Goal: Transaction & Acquisition: Download file/media

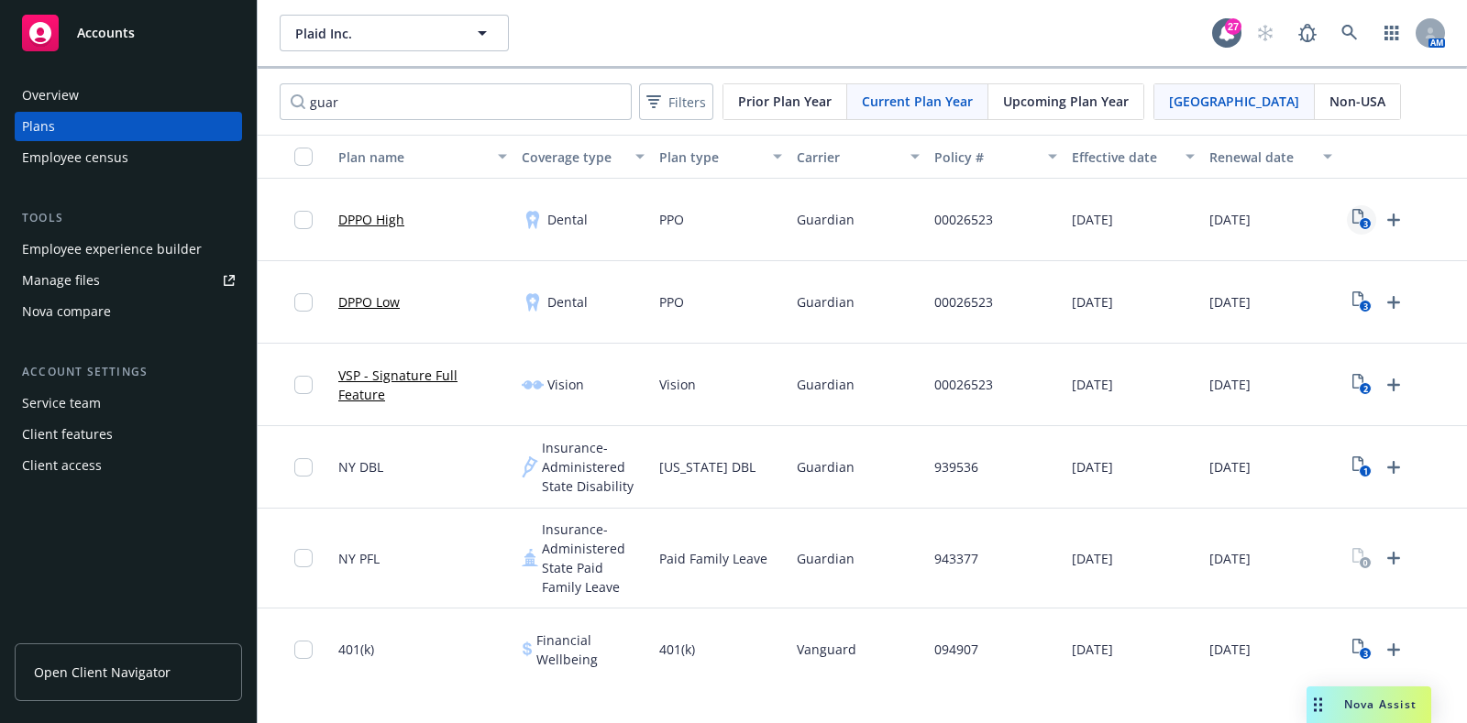
click at [1369, 221] on rect "View Plan Documents" at bounding box center [1364, 224] width 12 height 12
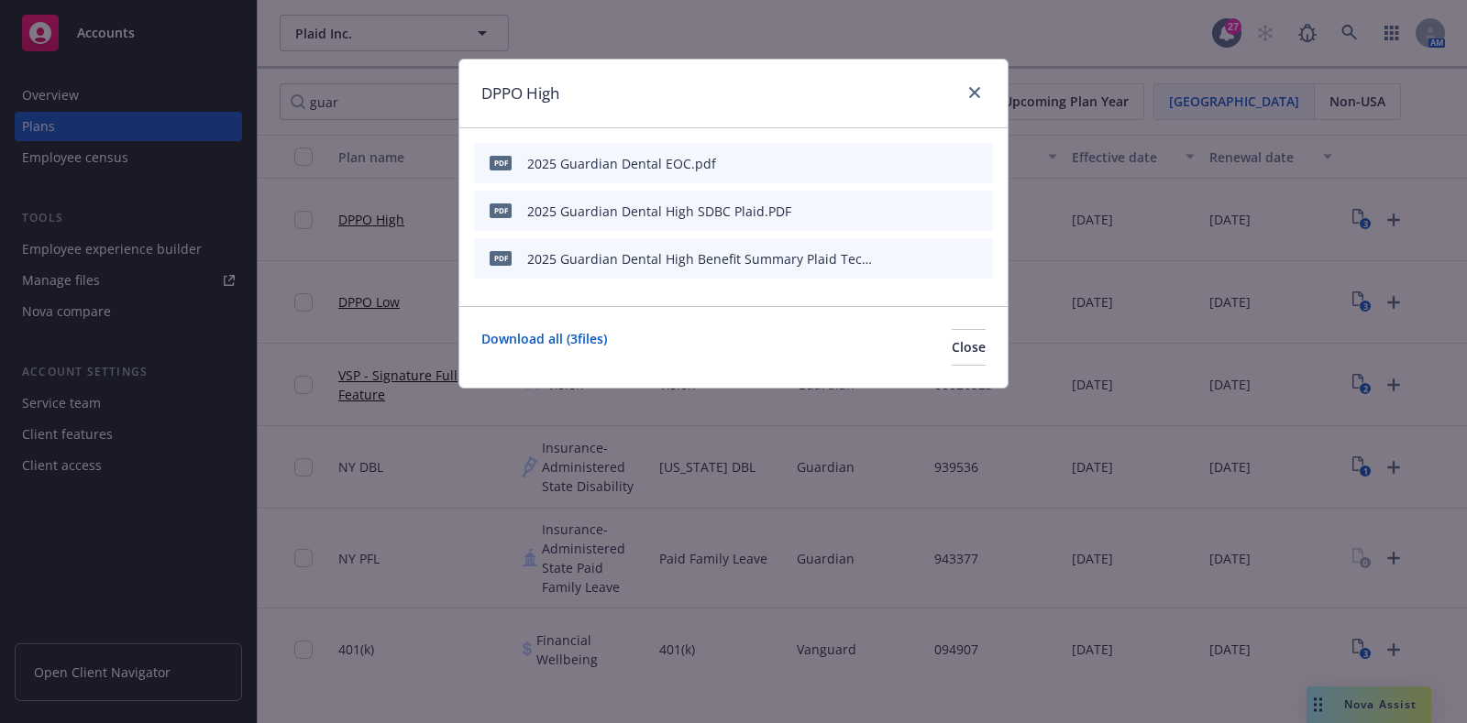
click at [952, 258] on icon "preview file" at bounding box center [946, 257] width 16 height 13
click at [944, 208] on icon "preview file" at bounding box center [946, 209] width 16 height 13
click at [976, 87] on icon "close" at bounding box center [974, 92] width 11 height 11
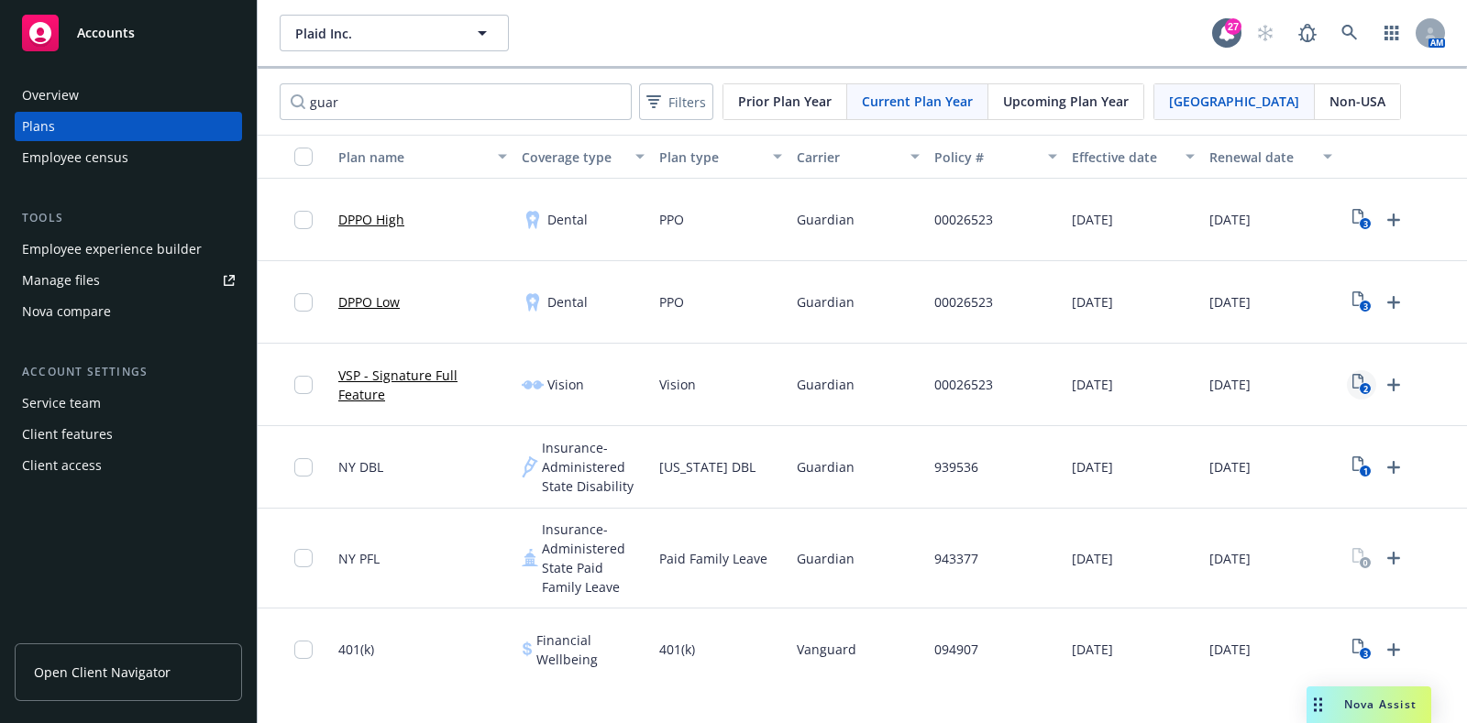
click at [1365, 379] on icon "2" at bounding box center [1361, 384] width 19 height 21
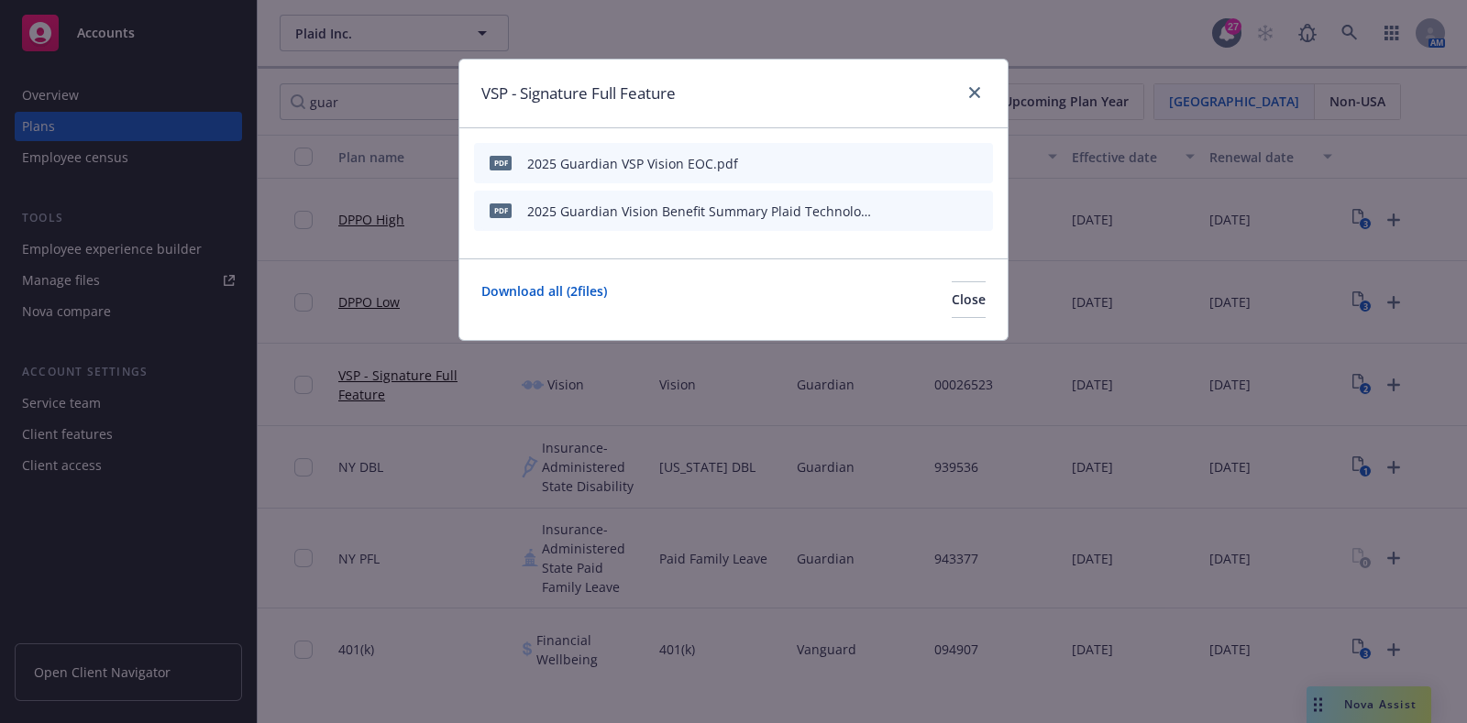
click at [957, 165] on div at bounding box center [935, 163] width 101 height 19
click at [944, 161] on icon "preview file" at bounding box center [946, 162] width 16 height 13
click at [975, 97] on icon "close" at bounding box center [974, 92] width 11 height 11
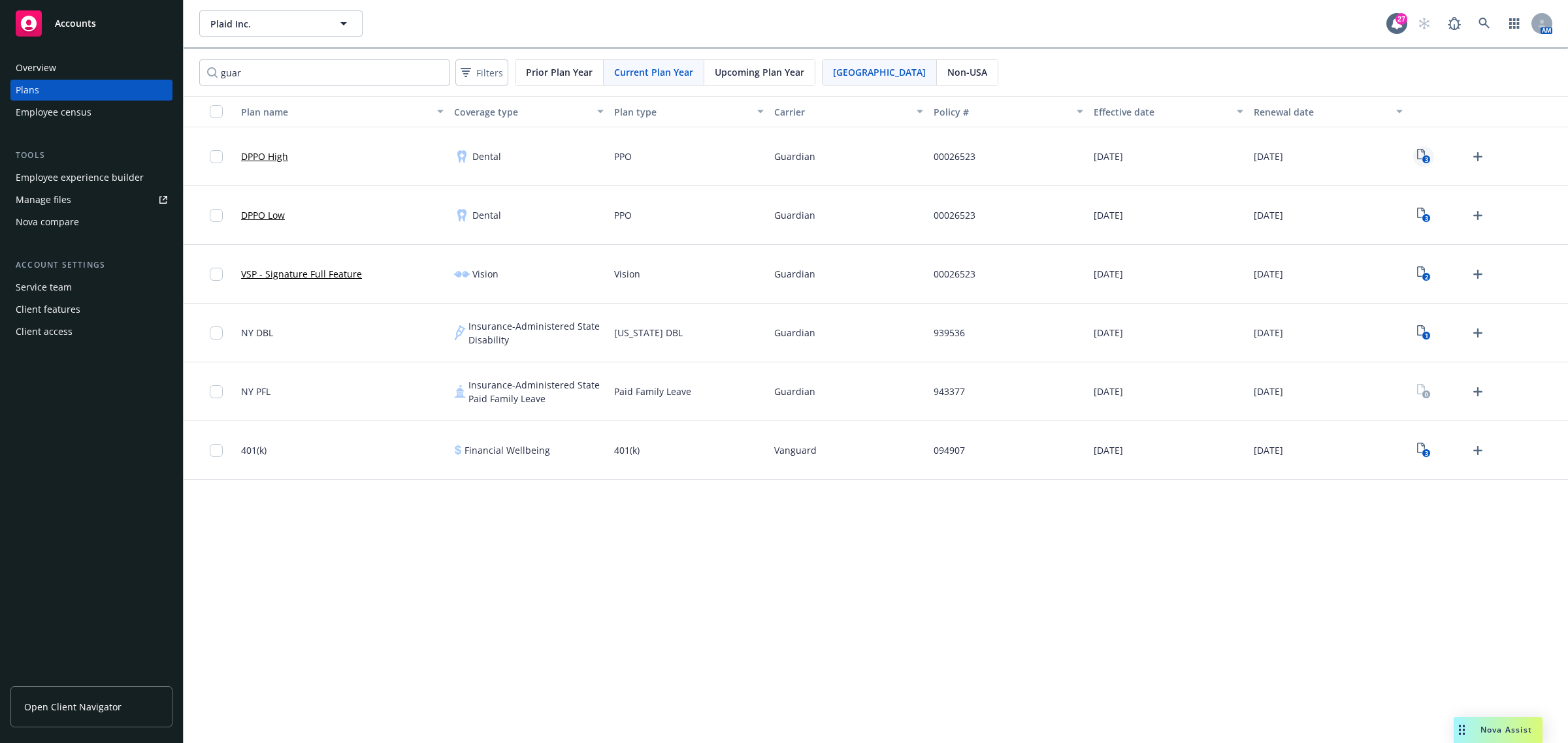
click at [1045, 154] on icon "3" at bounding box center [1423, 156] width 14 height 15
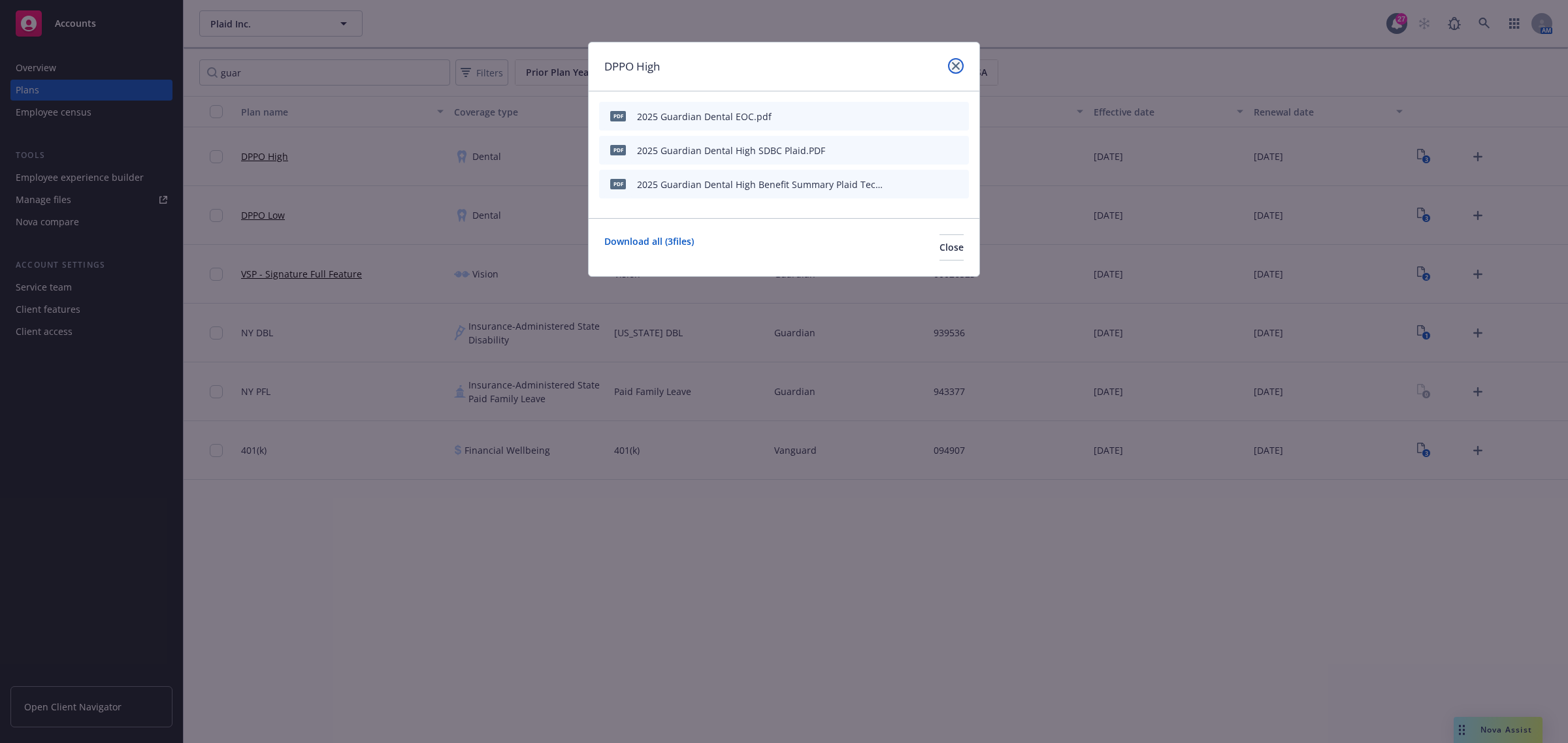
click at [955, 61] on link "close" at bounding box center [956, 66] width 16 height 16
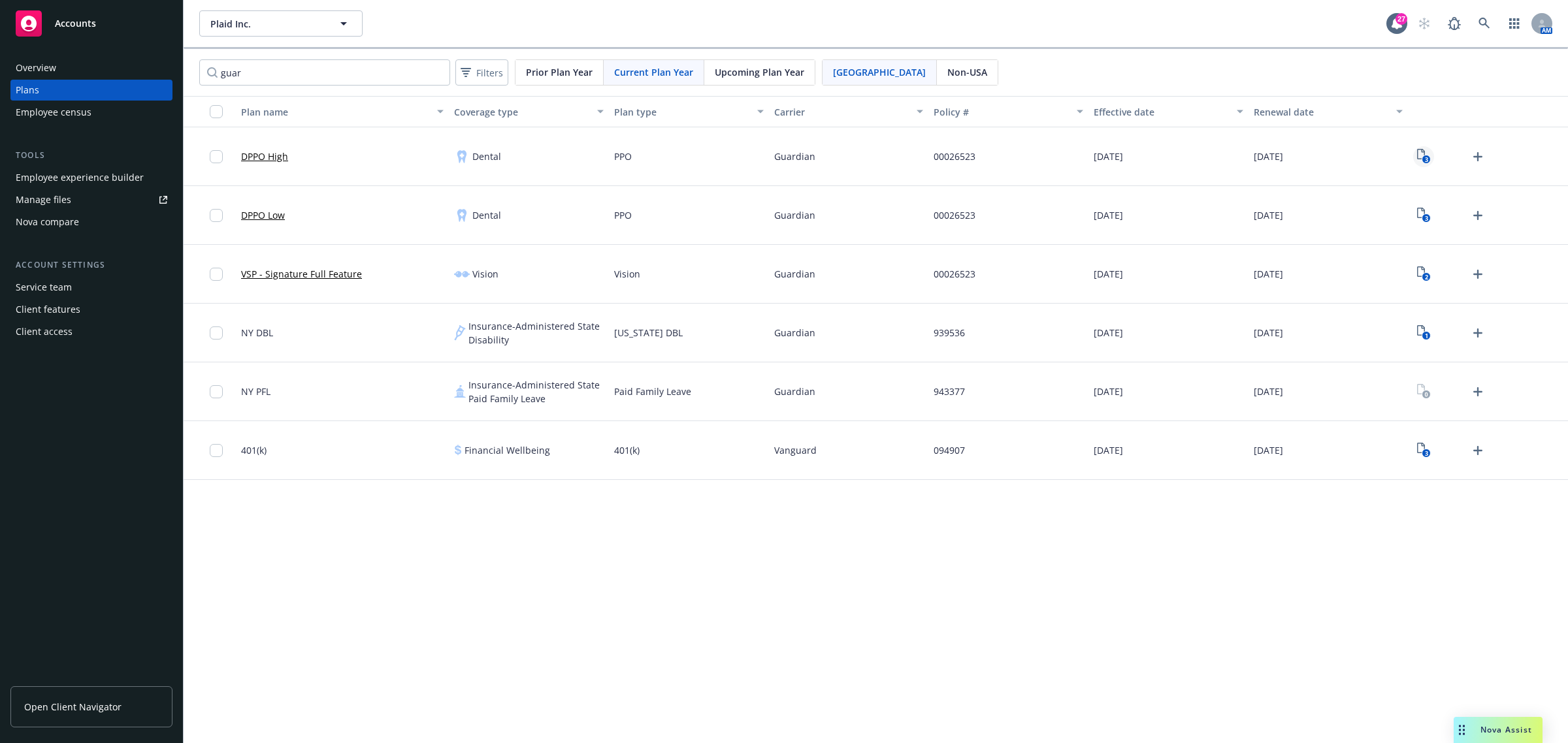
click at [1045, 155] on icon "3" at bounding box center [1423, 156] width 14 height 15
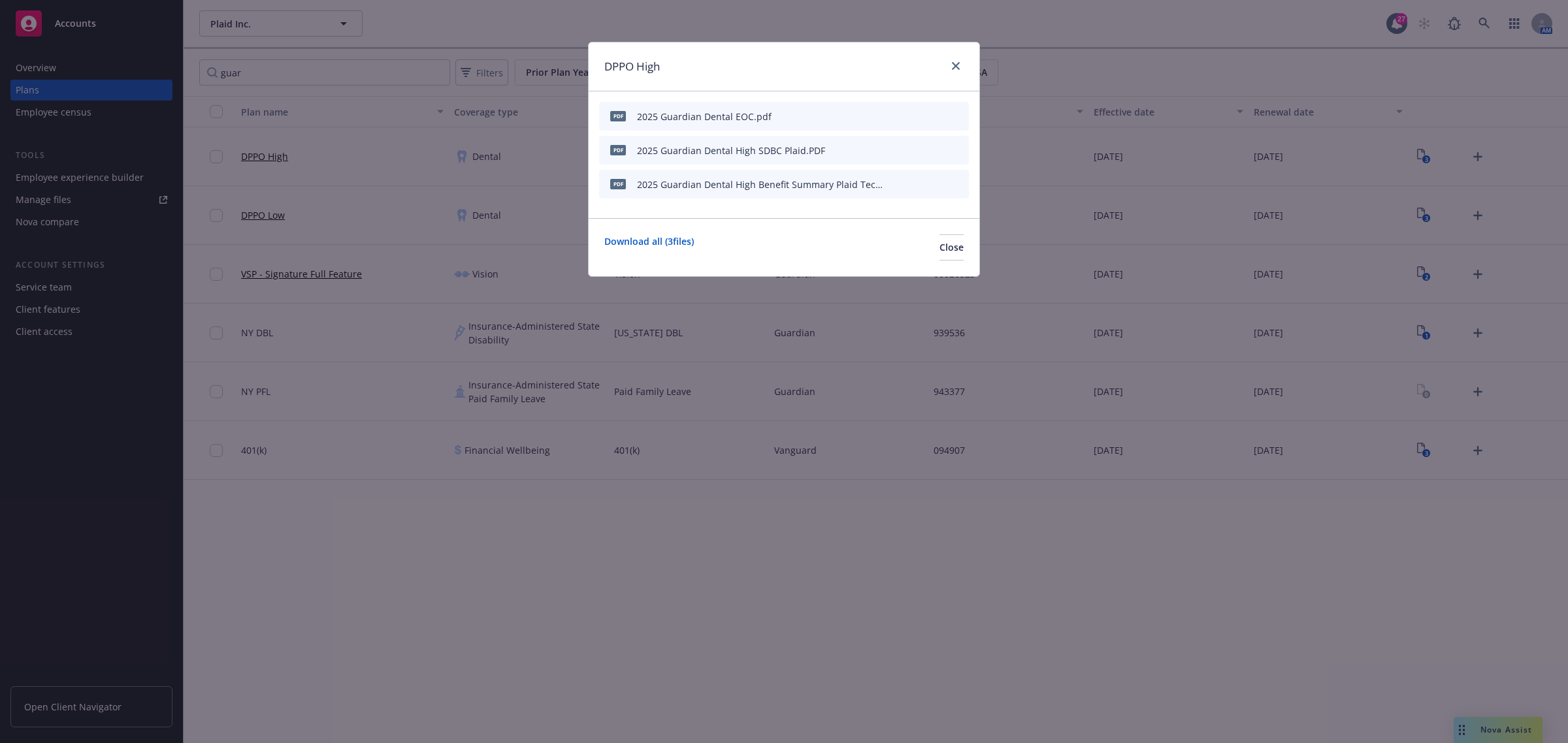
click at [933, 181] on icon "preview file" at bounding box center [935, 183] width 11 height 9
click at [956, 66] on icon "close" at bounding box center [956, 66] width 8 height 8
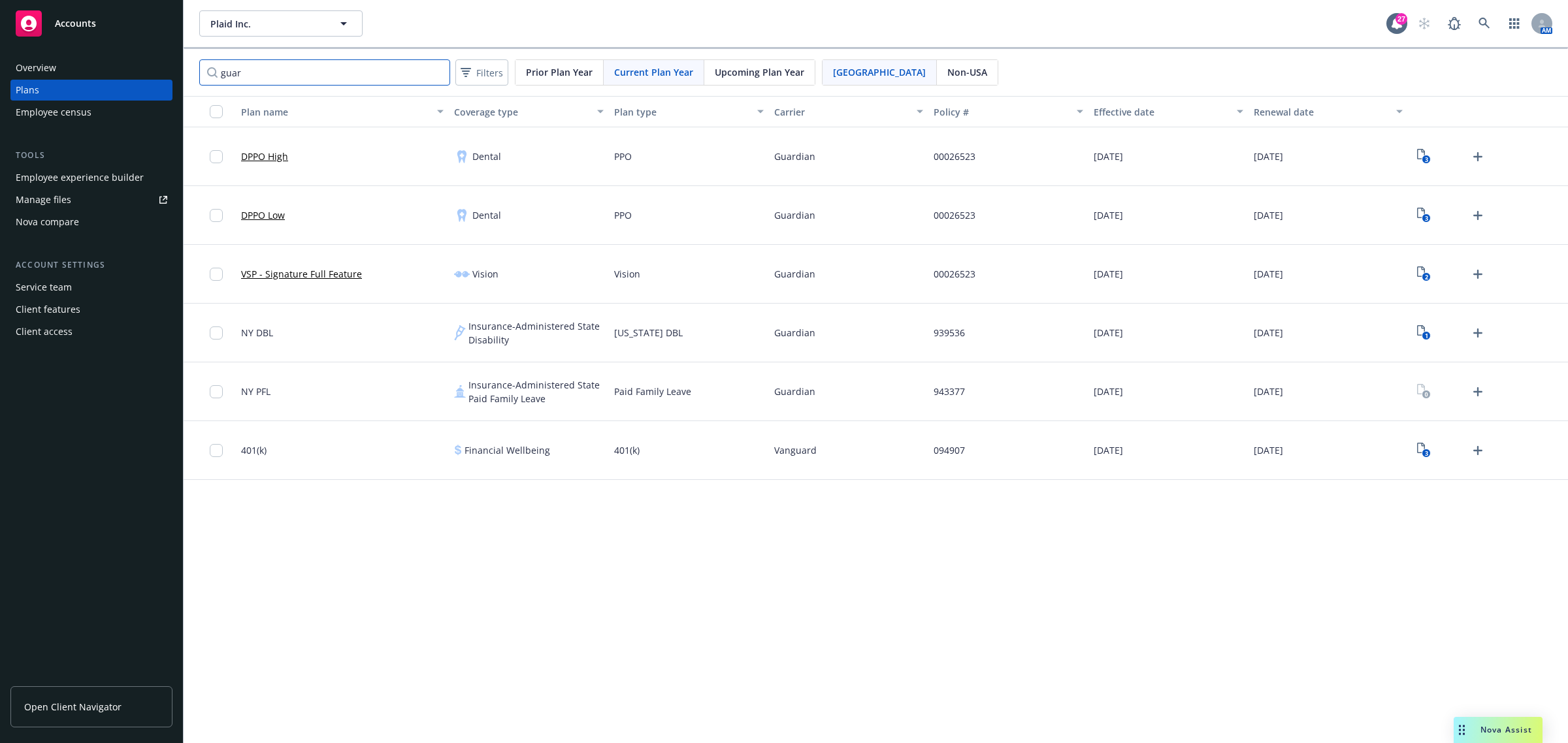
click at [262, 63] on input "guar" at bounding box center [325, 72] width 251 height 26
click at [257, 64] on input "guar" at bounding box center [325, 72] width 251 height 26
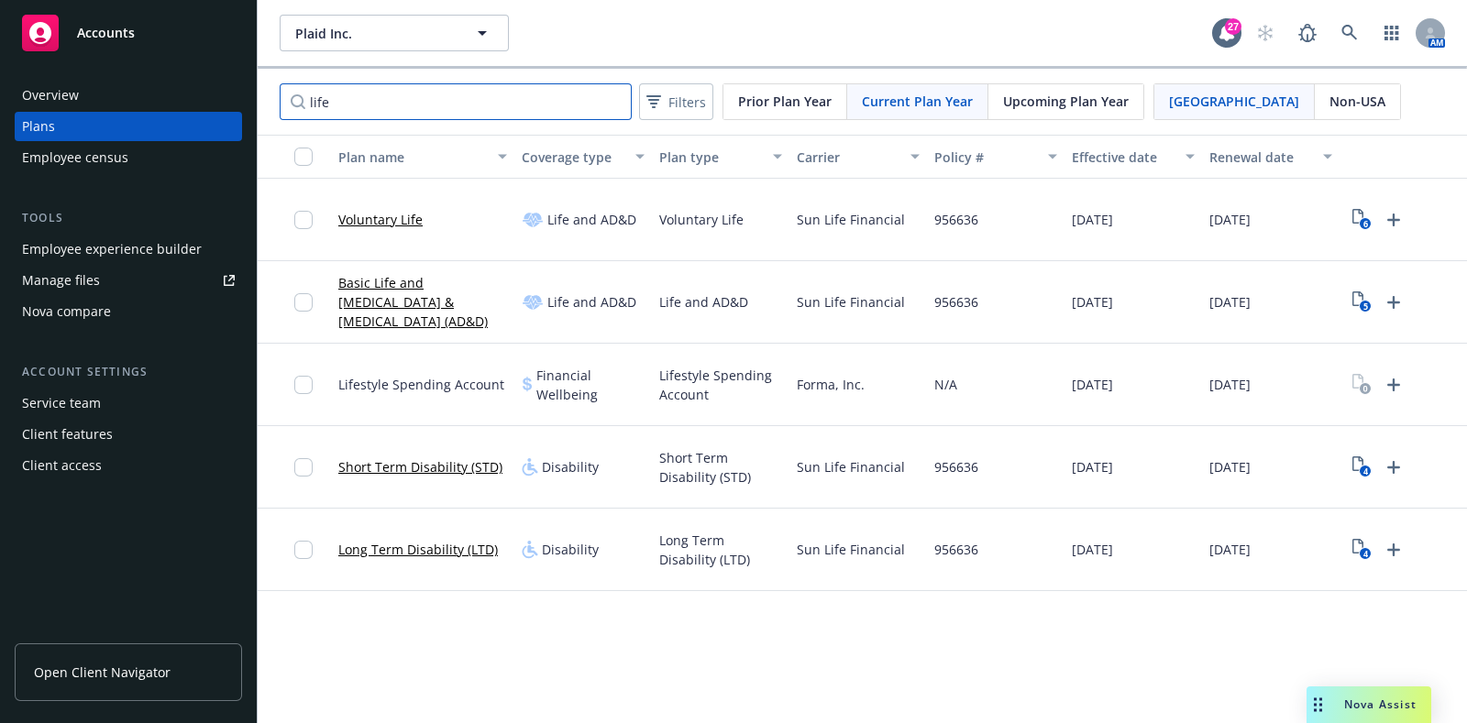
click at [373, 104] on input "life" at bounding box center [456, 101] width 352 height 37
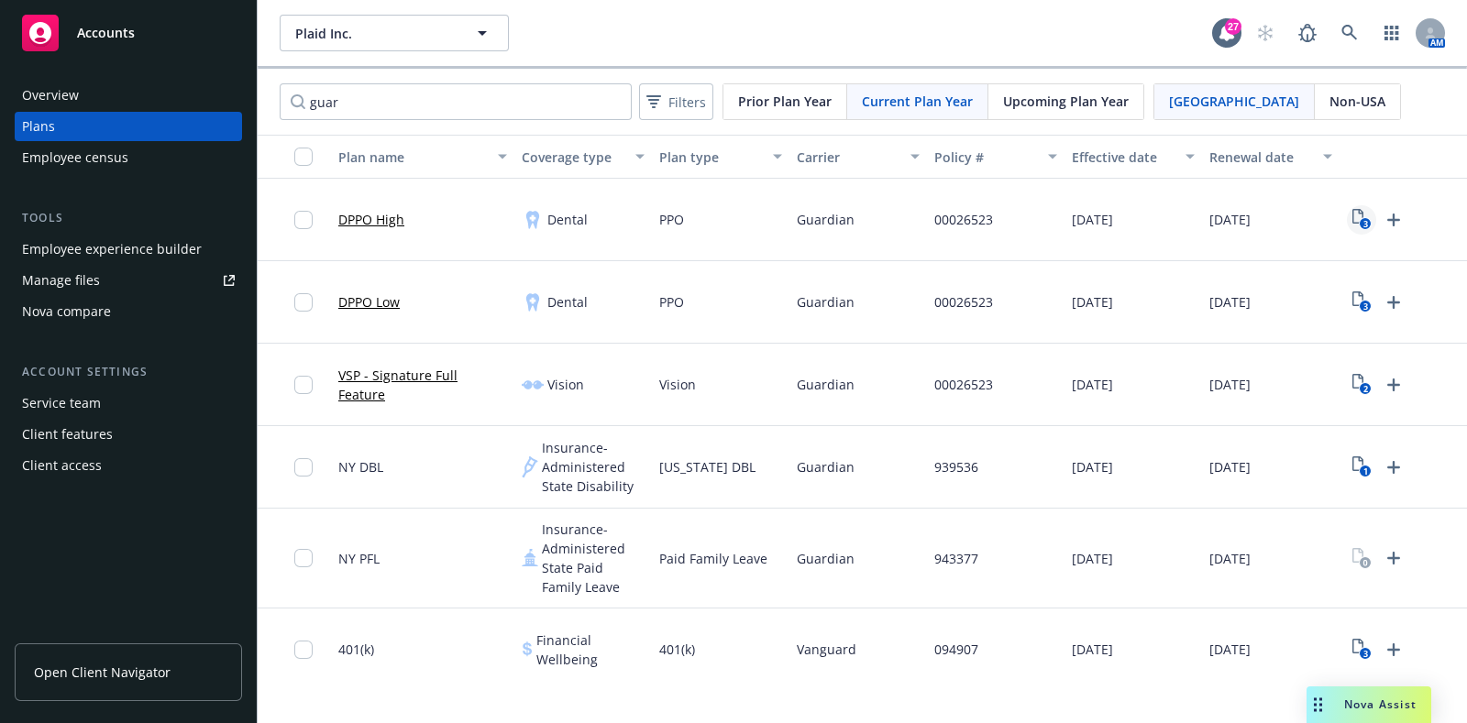
click at [1363, 218] on rect "View Plan Documents" at bounding box center [1364, 224] width 12 height 12
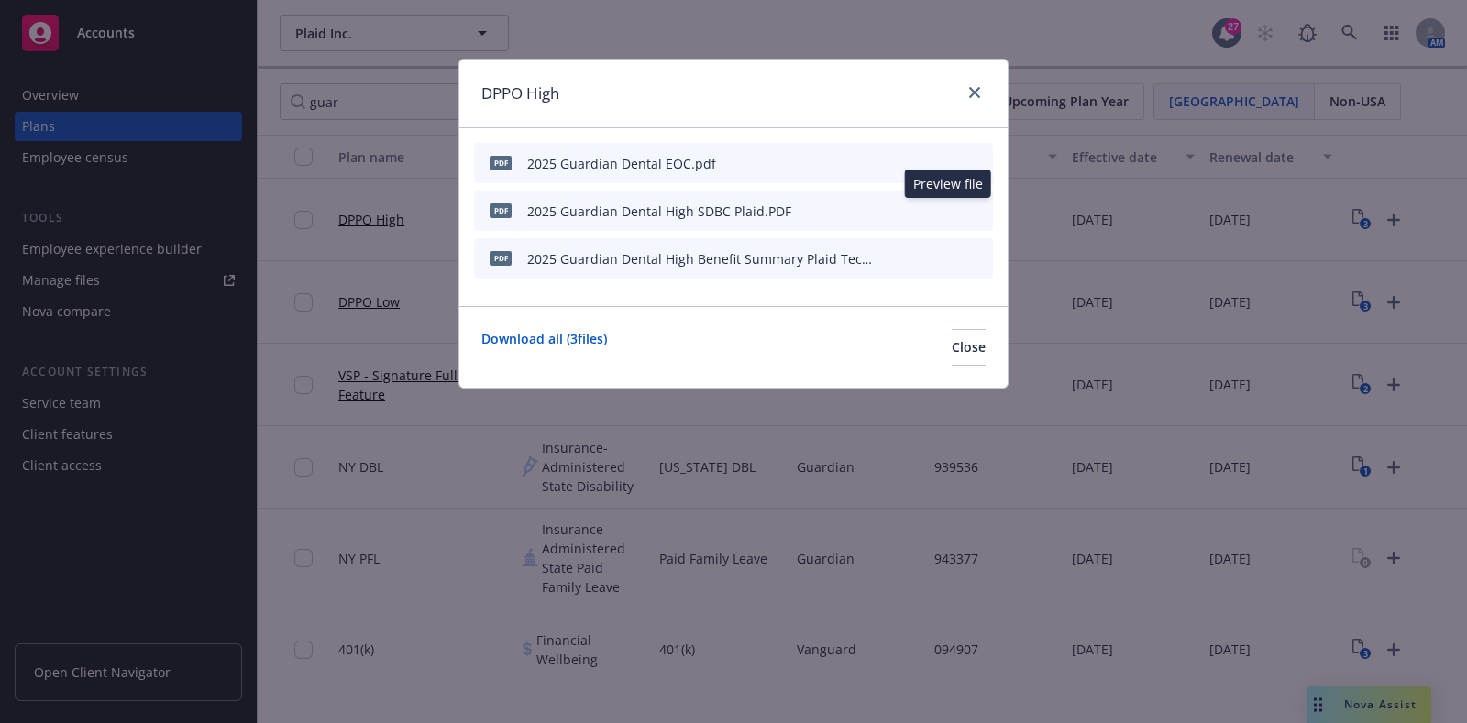
click at [943, 210] on icon "preview file" at bounding box center [946, 209] width 16 height 13
click at [973, 93] on icon "close" at bounding box center [974, 92] width 11 height 11
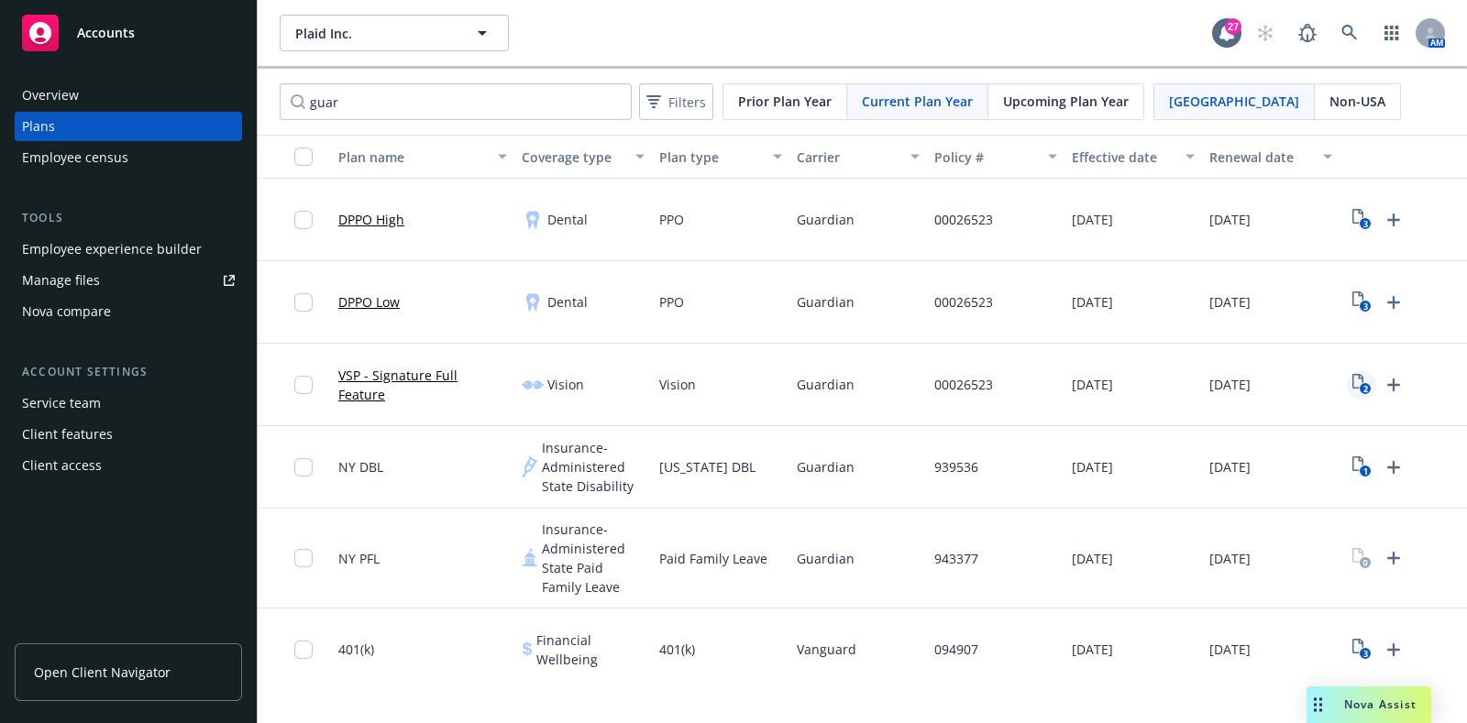
click at [1363, 398] on link "2" at bounding box center [1361, 384] width 29 height 29
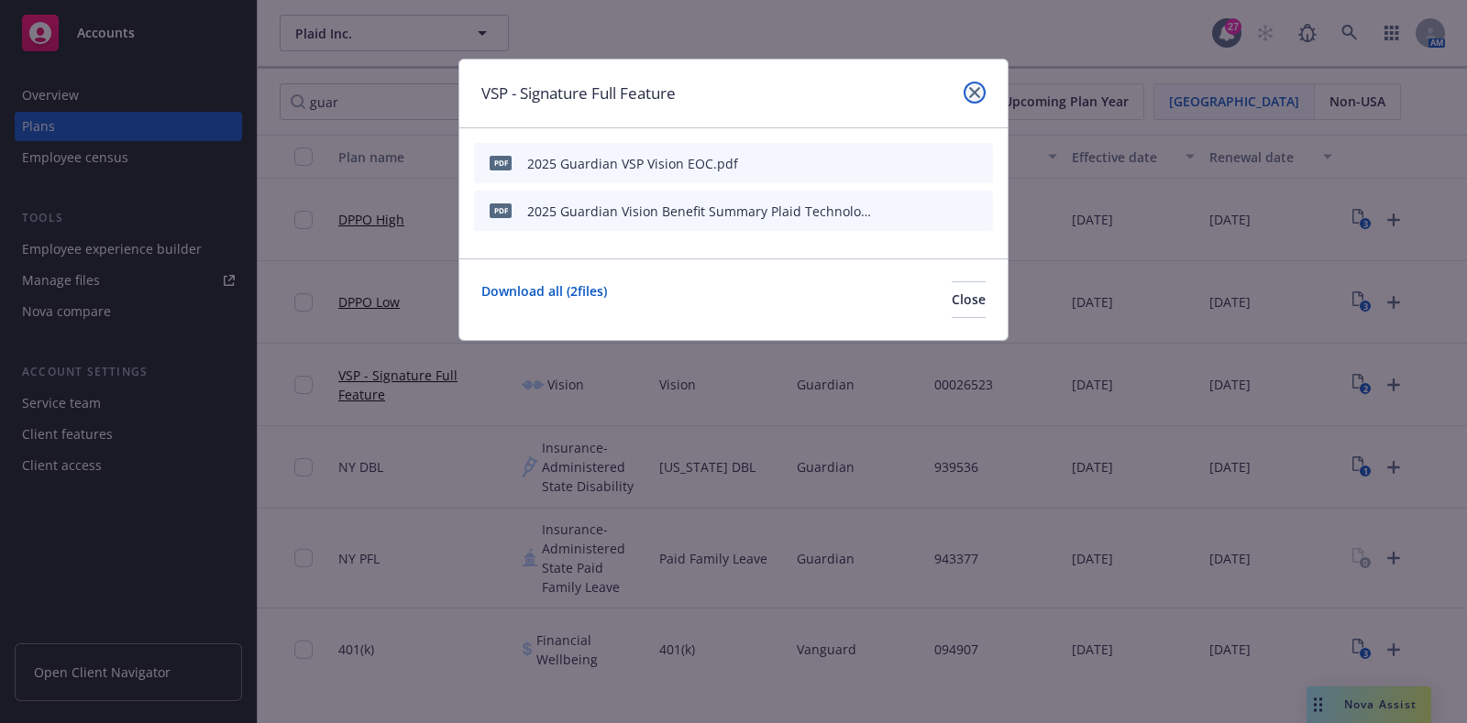
click at [969, 82] on link "close" at bounding box center [974, 93] width 22 height 22
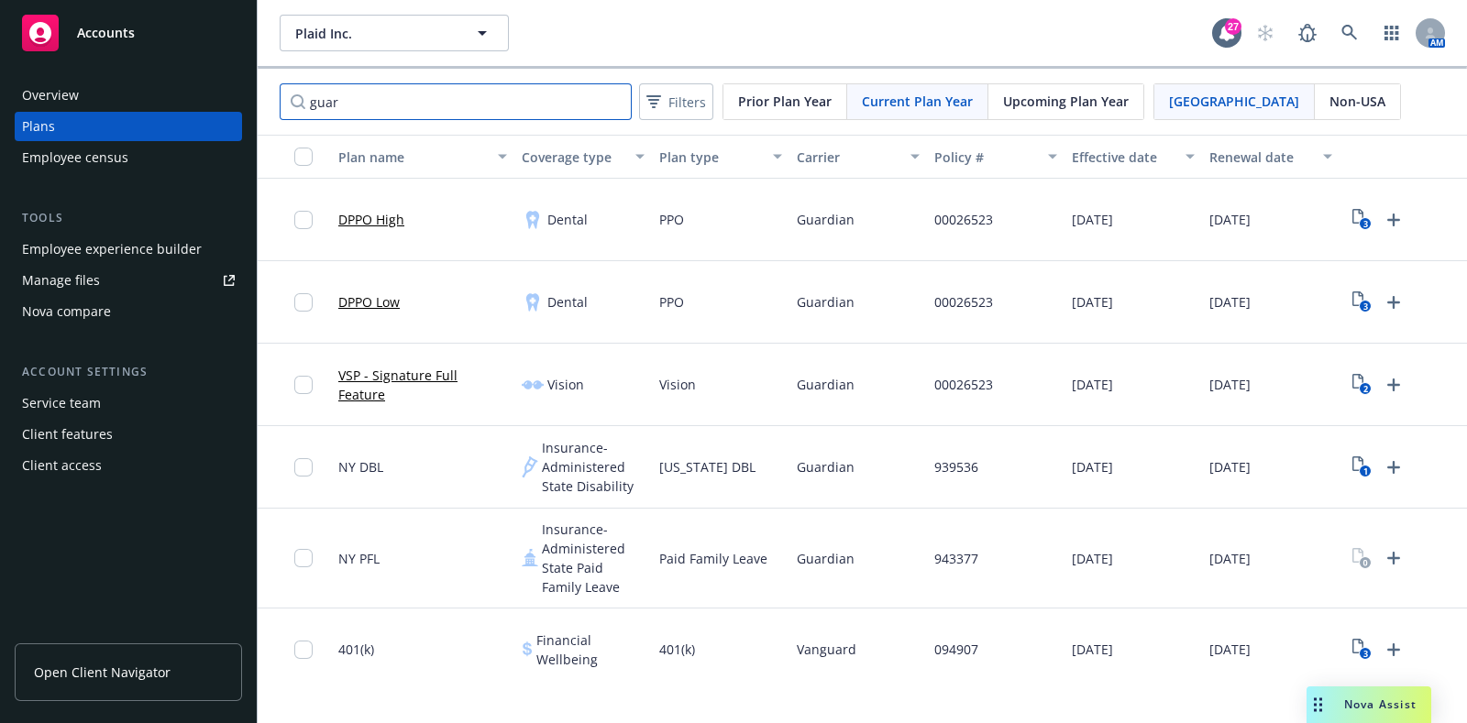
click at [347, 98] on input "guar" at bounding box center [456, 101] width 352 height 37
type input "sun"
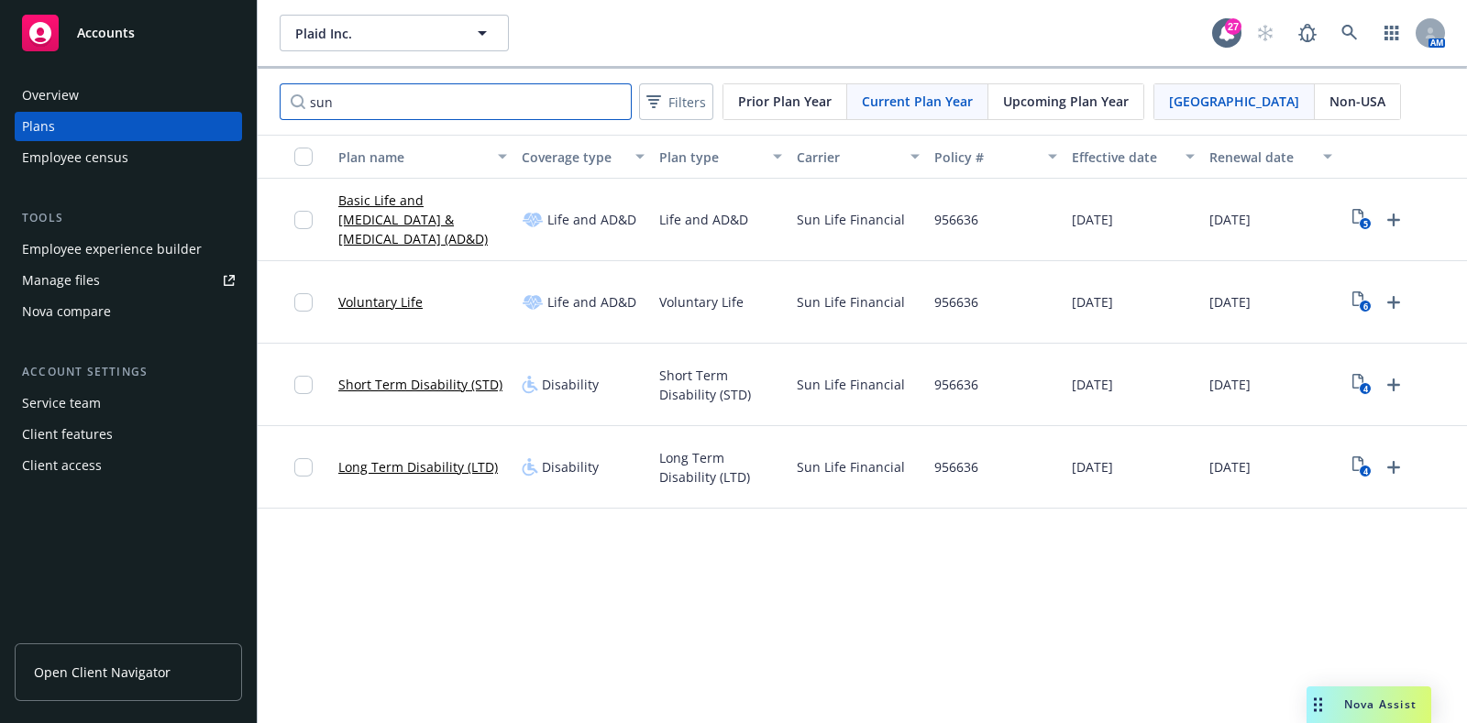
click at [607, 102] on input "sun" at bounding box center [456, 101] width 352 height 37
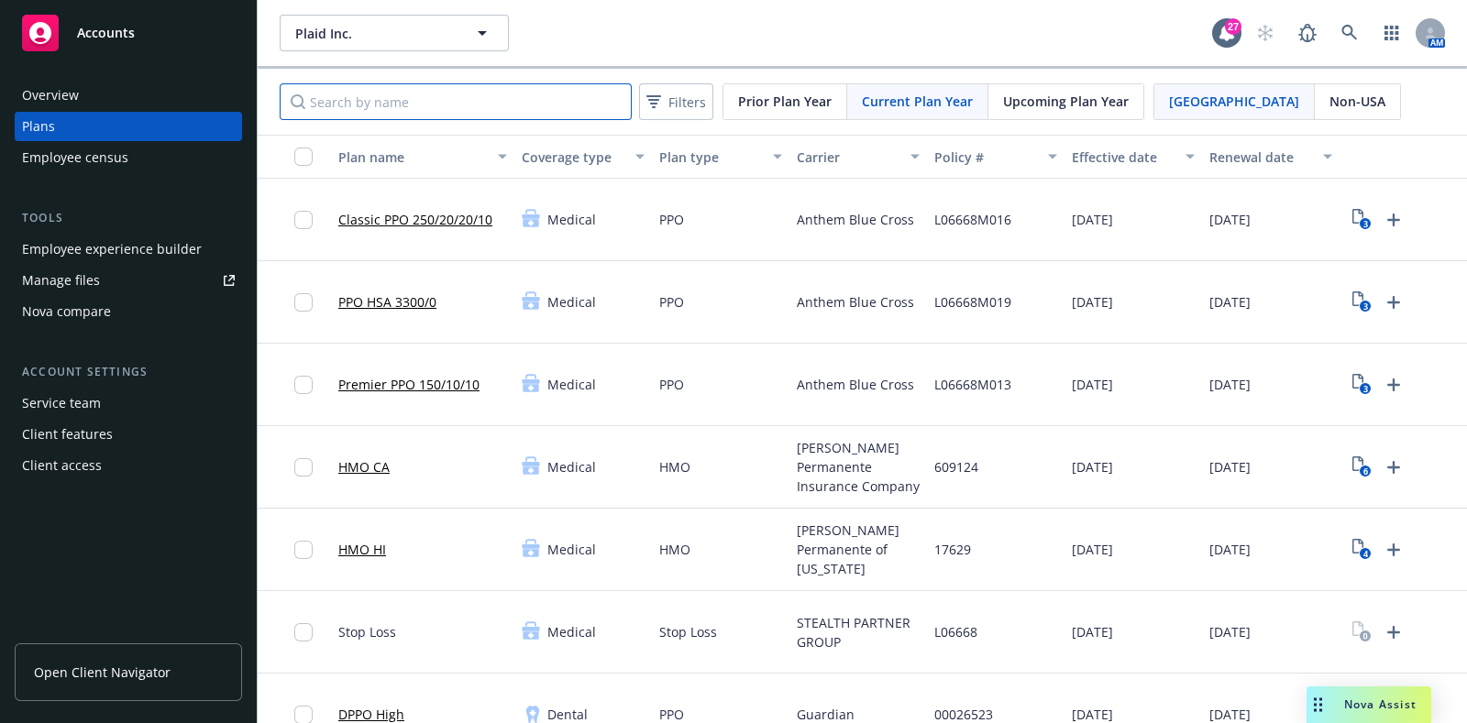
click at [458, 89] on input "Search by name" at bounding box center [456, 101] width 352 height 37
type input "[PERSON_NAME]"
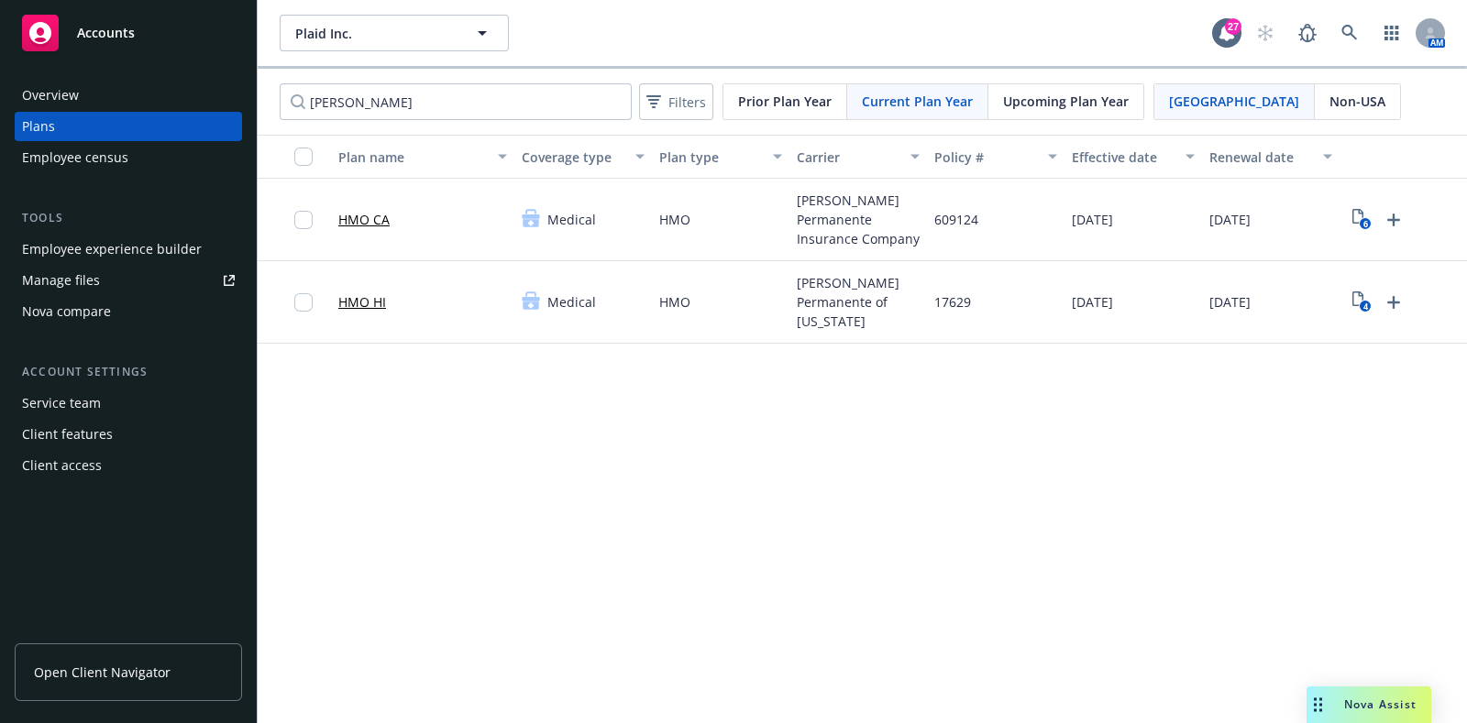
click at [1003, 101] on span "Upcoming Plan Year" at bounding box center [1066, 101] width 126 height 19
click at [1362, 221] on text "2" at bounding box center [1364, 224] width 5 height 12
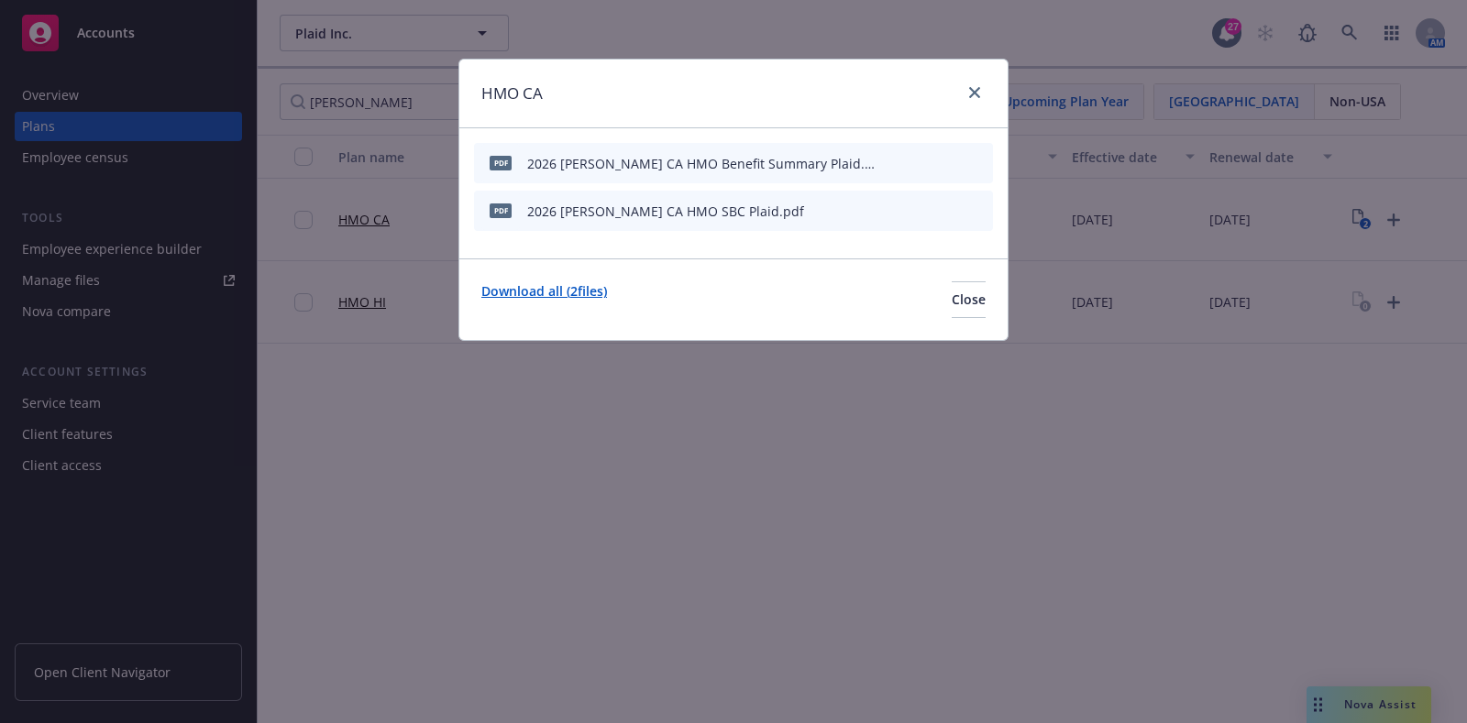
click at [561, 282] on link "Download all ( 2 files)" at bounding box center [544, 299] width 126 height 37
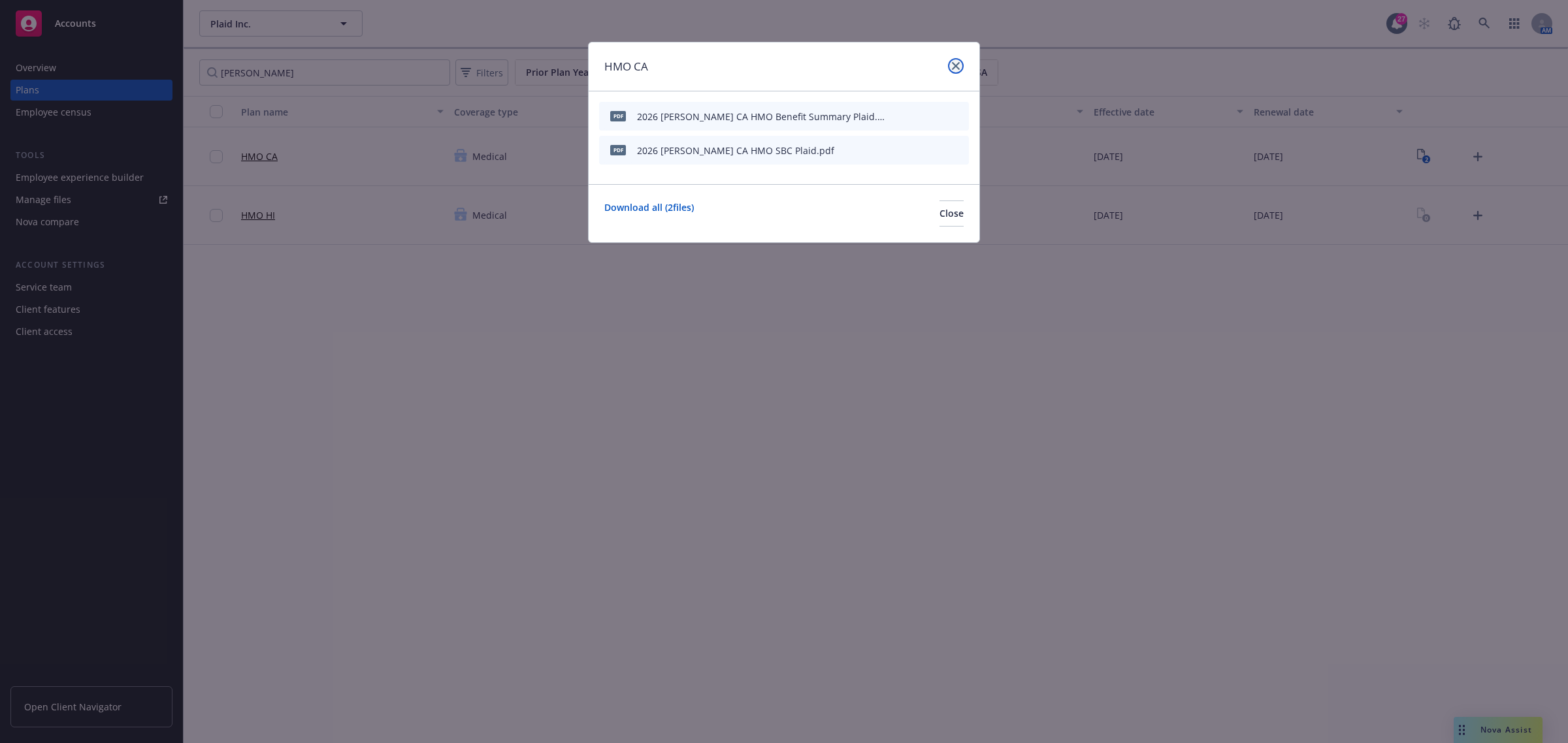
click at [957, 71] on link "close" at bounding box center [956, 66] width 16 height 16
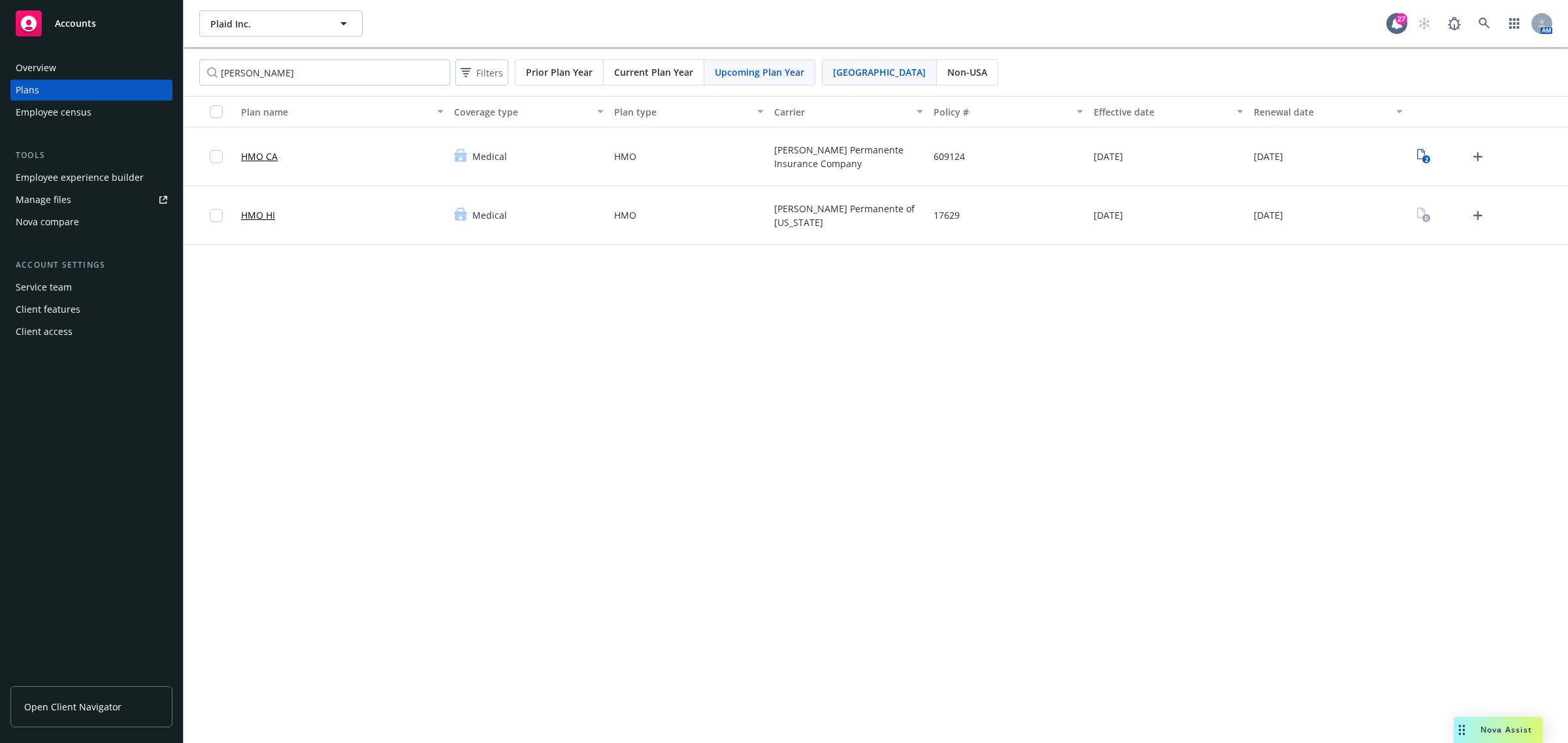
click at [664, 67] on span "Current Plan Year" at bounding box center [654, 72] width 79 height 14
click at [649, 75] on span "Current Plan Year" at bounding box center [654, 72] width 79 height 14
click at [649, 74] on span "Current Plan Year" at bounding box center [654, 72] width 79 height 14
click at [1045, 154] on link "6" at bounding box center [1423, 156] width 21 height 21
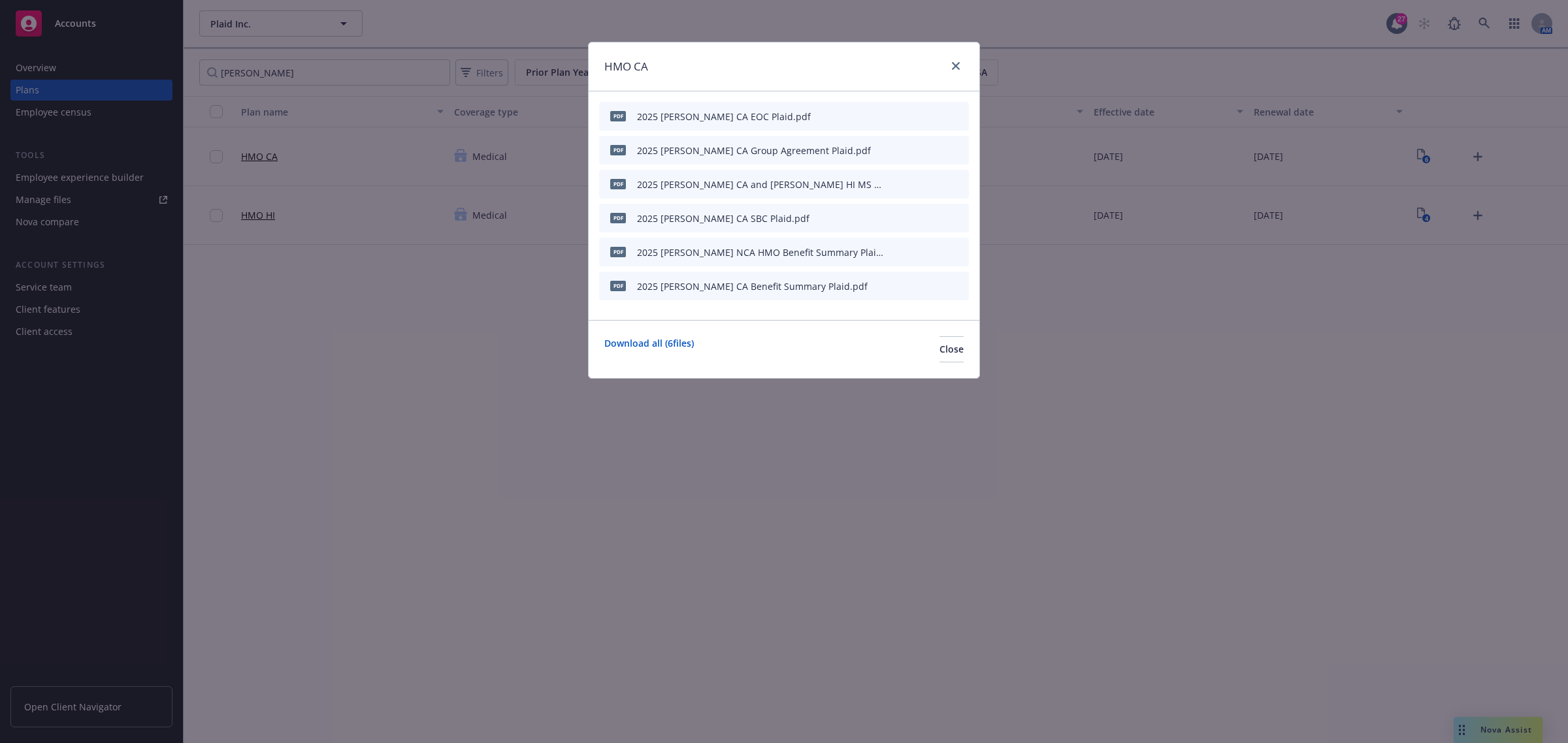
click at [936, 219] on icon "preview file" at bounding box center [935, 217] width 11 height 9
click at [937, 251] on icon "preview file" at bounding box center [935, 251] width 11 height 9
click at [943, 72] on div at bounding box center [953, 67] width 21 height 17
click at [962, 63] on link "close" at bounding box center [956, 66] width 16 height 16
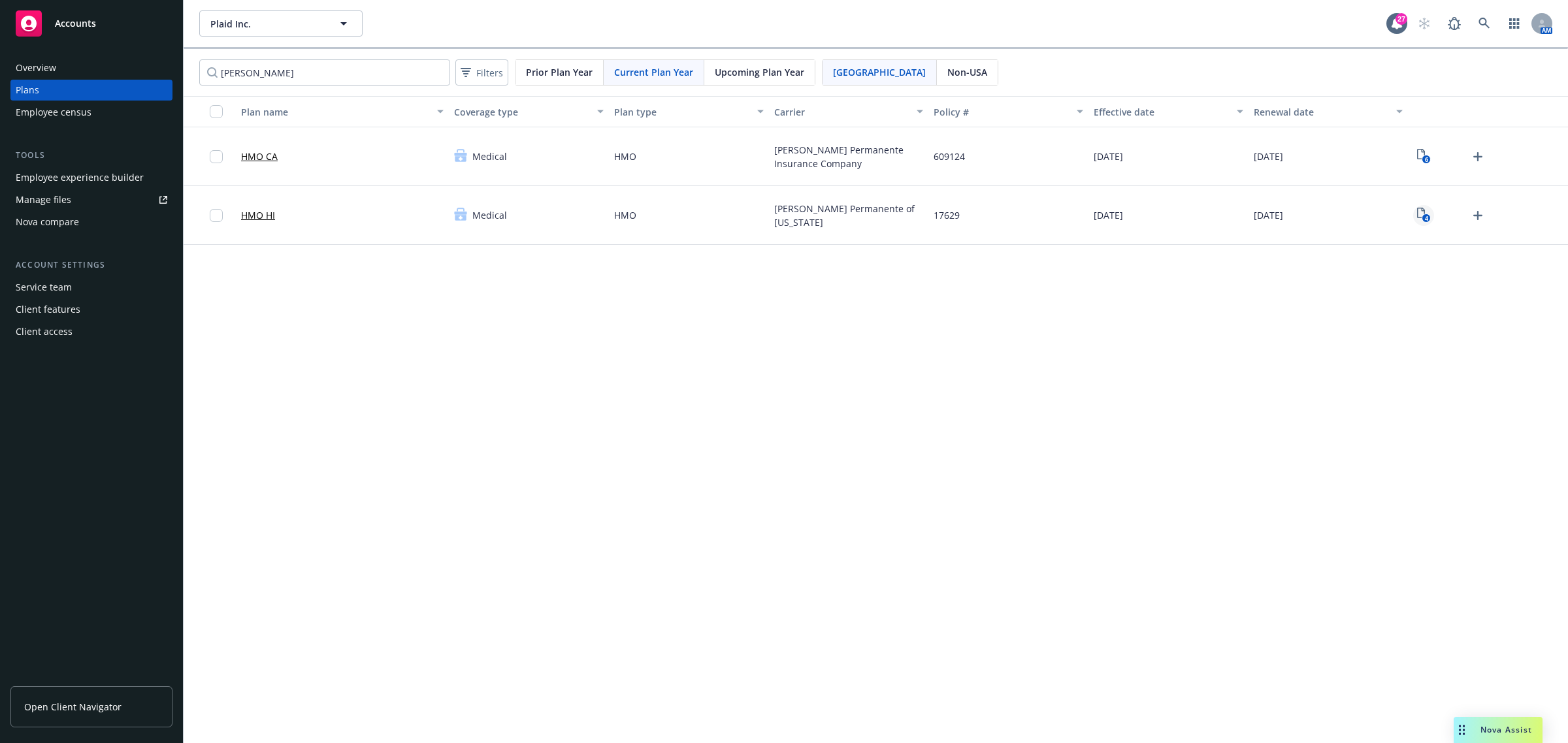
click at [1045, 217] on text "4" at bounding box center [1425, 219] width 4 height 9
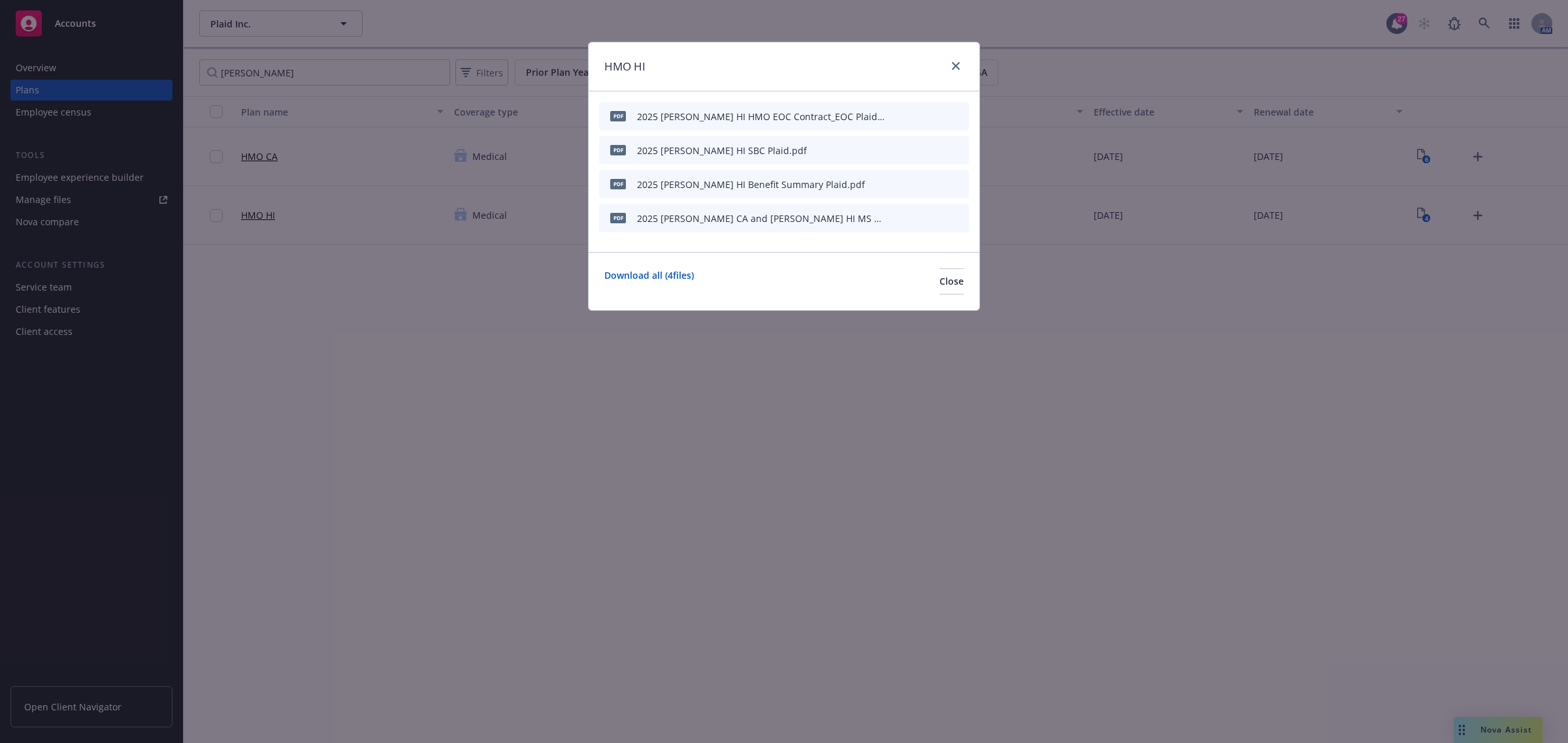
click at [933, 147] on icon "preview file" at bounding box center [935, 149] width 11 height 9
click at [932, 183] on icon "preview file" at bounding box center [935, 183] width 11 height 9
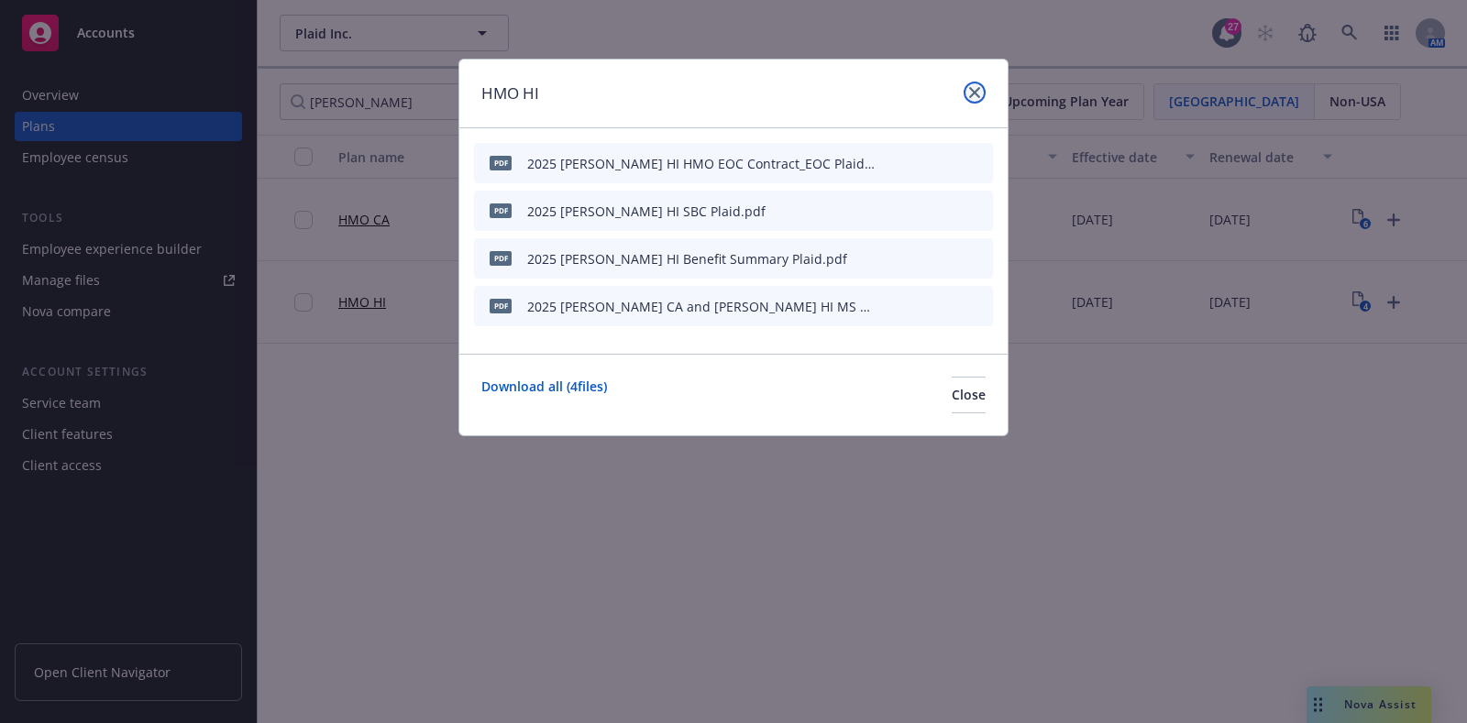
click at [973, 88] on icon "close" at bounding box center [974, 92] width 11 height 11
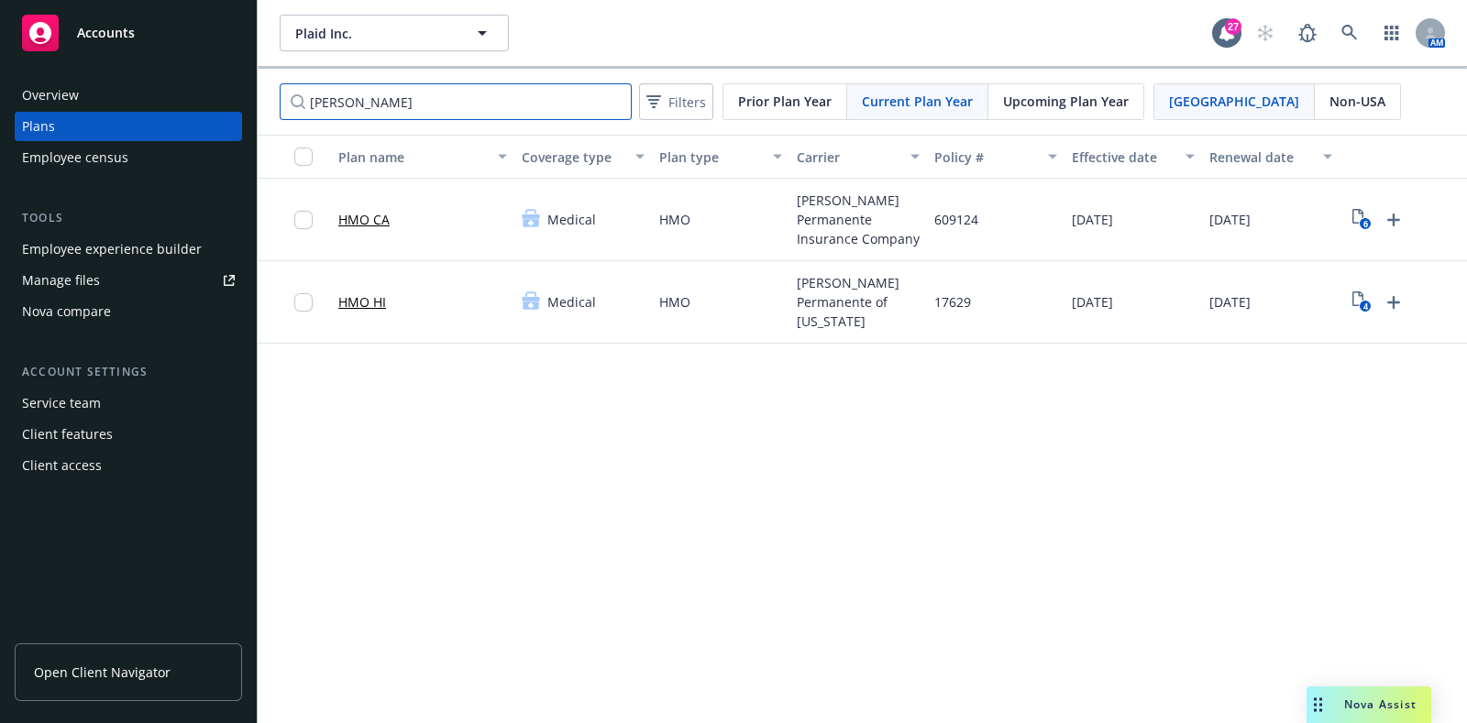
click at [504, 95] on input "[PERSON_NAME]" at bounding box center [456, 101] width 352 height 37
click at [618, 107] on input "[PERSON_NAME]" at bounding box center [456, 101] width 352 height 37
click at [608, 103] on input "[PERSON_NAME]" at bounding box center [456, 101] width 352 height 37
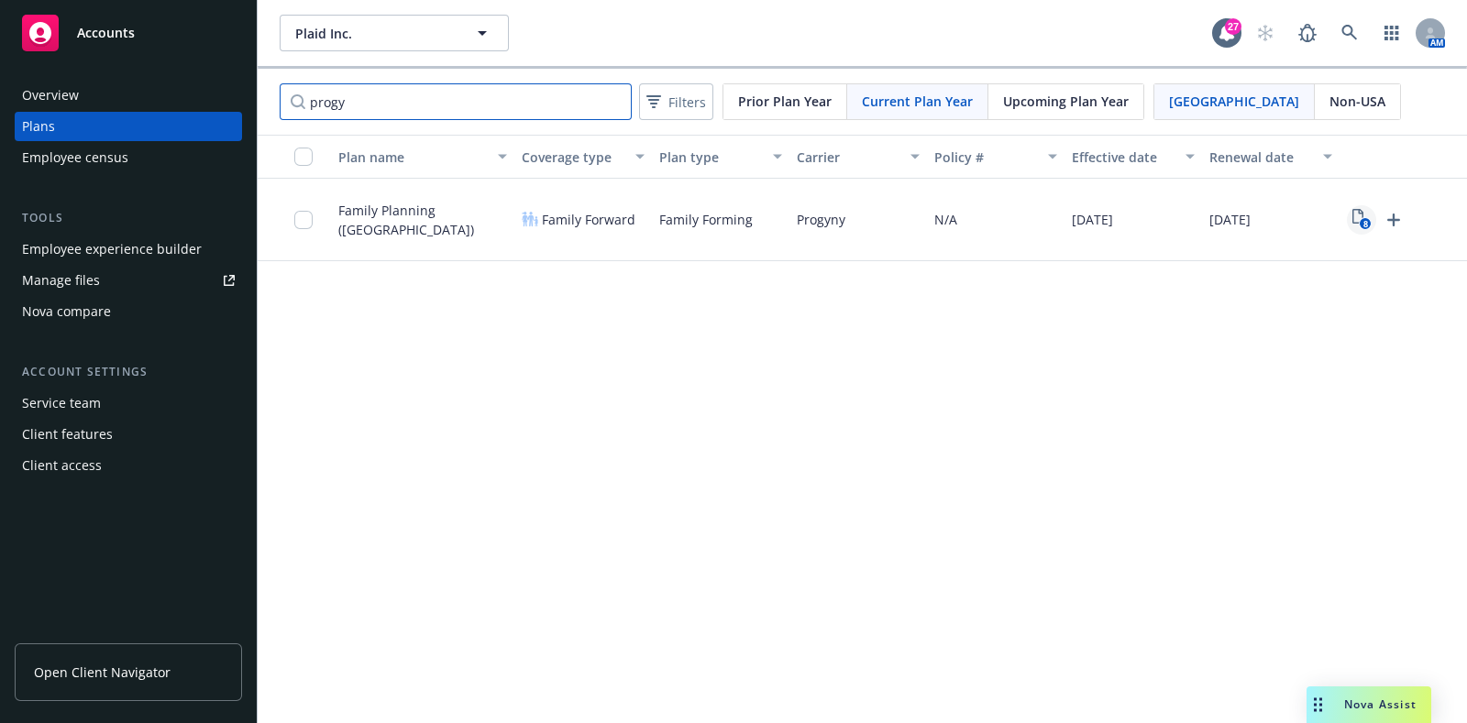
type input "progy"
click at [1357, 222] on icon "View Plan Documents" at bounding box center [1357, 216] width 11 height 15
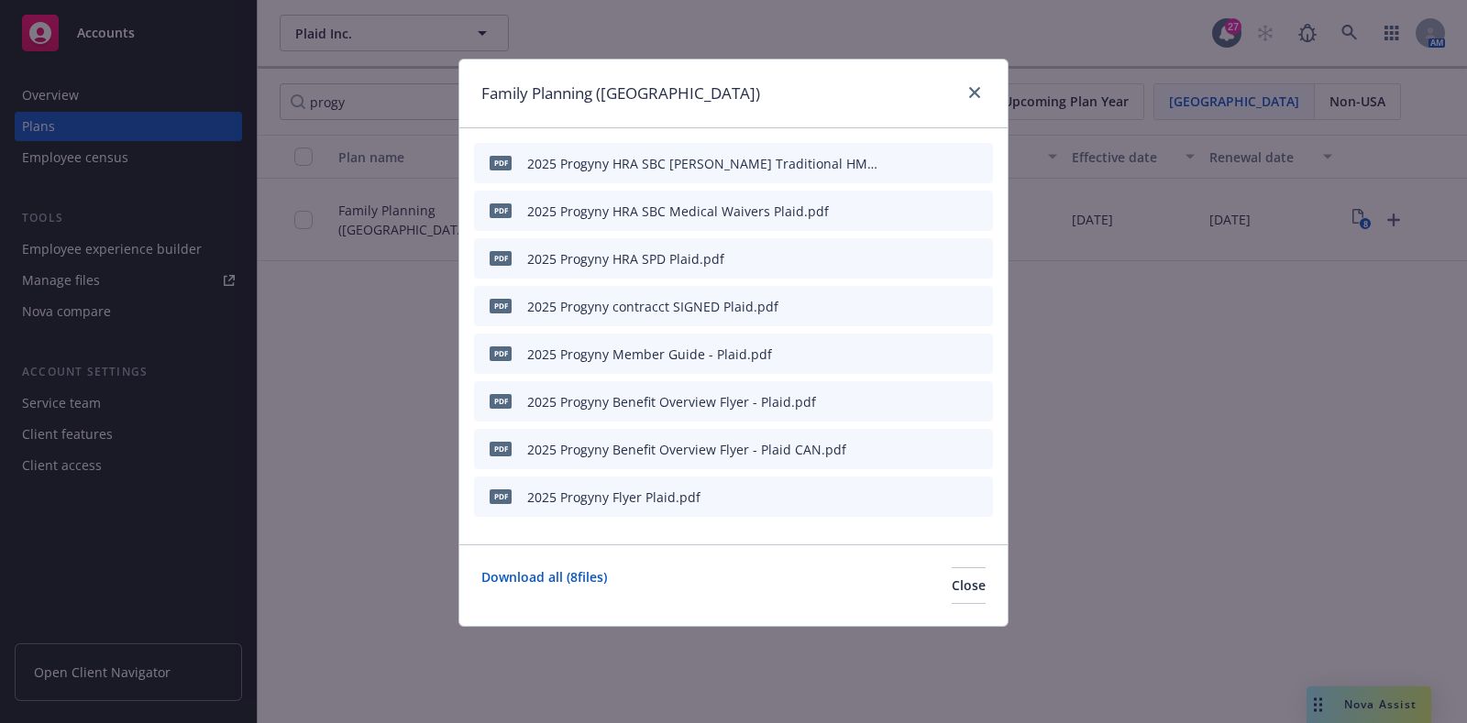
click at [944, 168] on button at bounding box center [948, 163] width 16 height 19
click at [938, 166] on div at bounding box center [935, 163] width 101 height 19
click at [944, 164] on icon "preview file" at bounding box center [946, 162] width 16 height 13
click at [948, 397] on icon "preview file" at bounding box center [946, 400] width 16 height 13
